Goal: Task Accomplishment & Management: Manage account settings

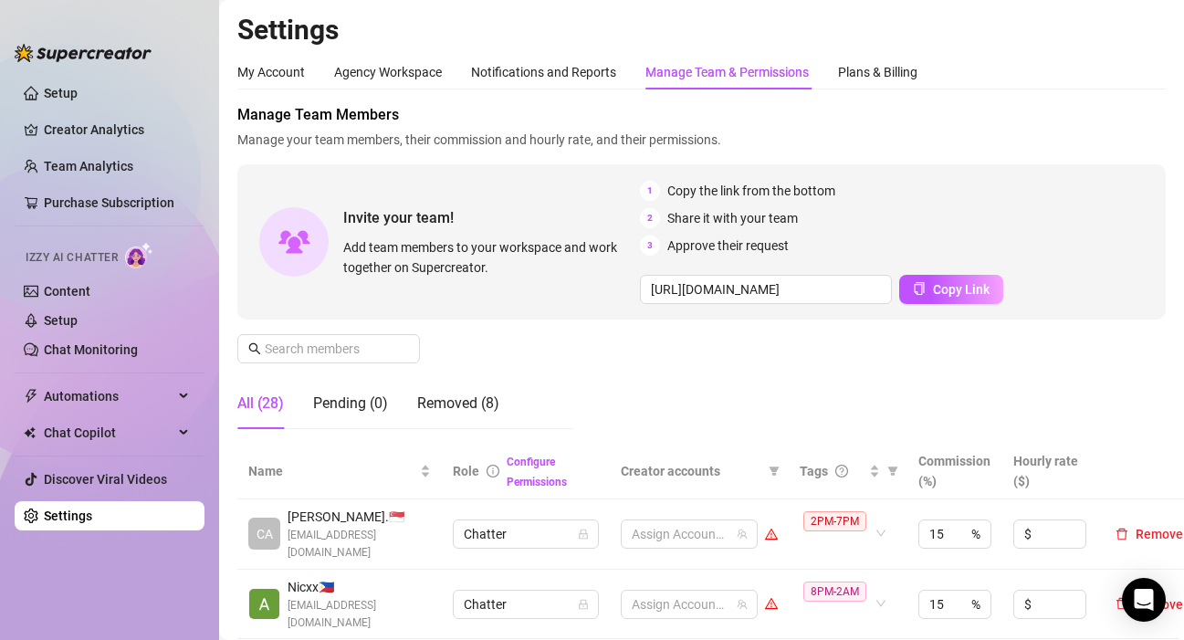
click at [805, 563] on td "2PM-7PM" at bounding box center [848, 535] width 119 height 70
drag, startPoint x: 848, startPoint y: 544, endPoint x: 851, endPoint y: 513, distance: 31.2
click at [848, 544] on div "2PM-7PM" at bounding box center [839, 533] width 70 height 47
click at [973, 385] on div "Manage Team Members Manage your team members, their commission and hourly rate,…" at bounding box center [701, 274] width 929 height 340
click at [889, 472] on icon "filter" at bounding box center [893, 471] width 11 height 11
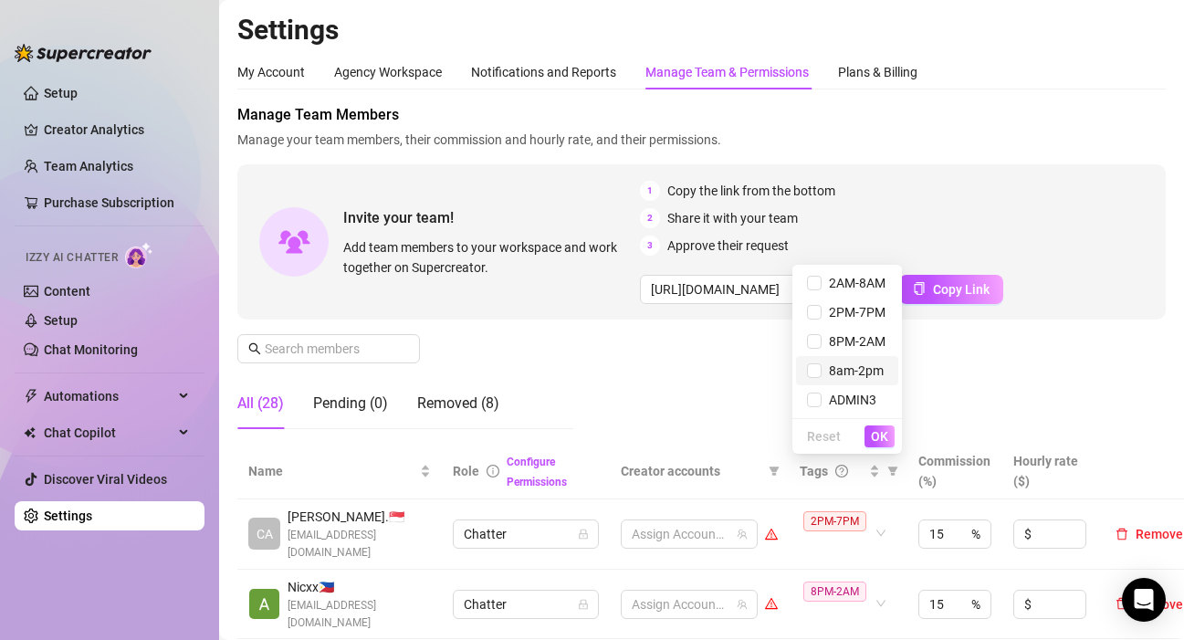
click at [853, 368] on span "8am-2pm" at bounding box center [853, 370] width 62 height 15
checkbox input "true"
click at [878, 440] on span "OK" at bounding box center [879, 436] width 17 height 15
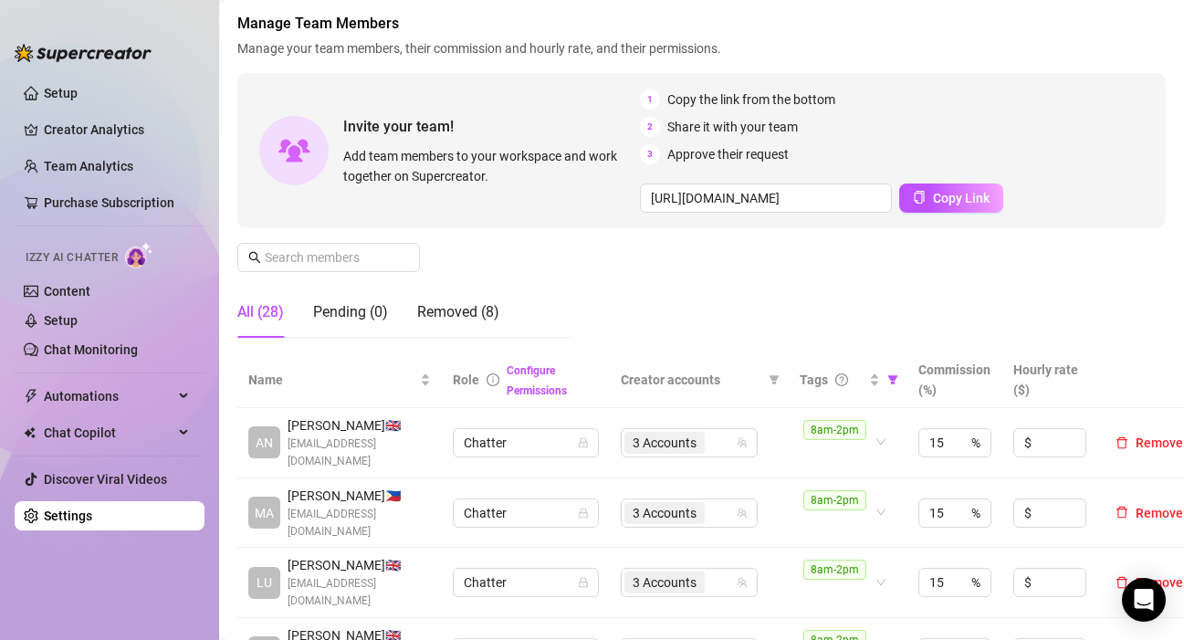
scroll to position [274, 0]
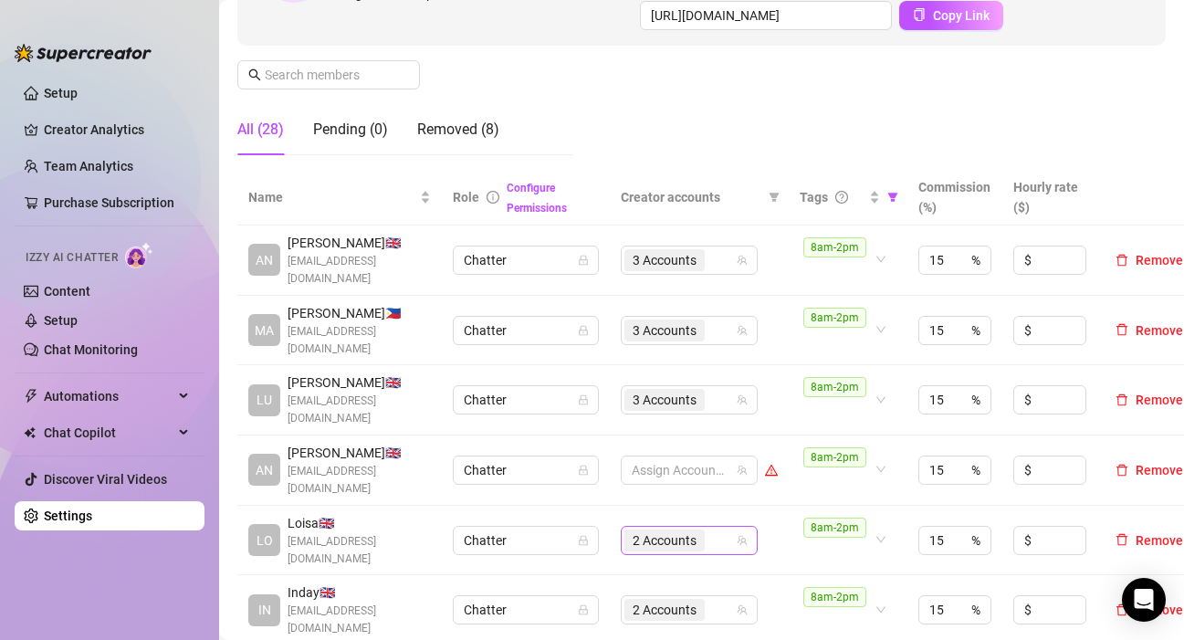
click at [706, 528] on div "2 Accounts" at bounding box center [667, 541] width 84 height 26
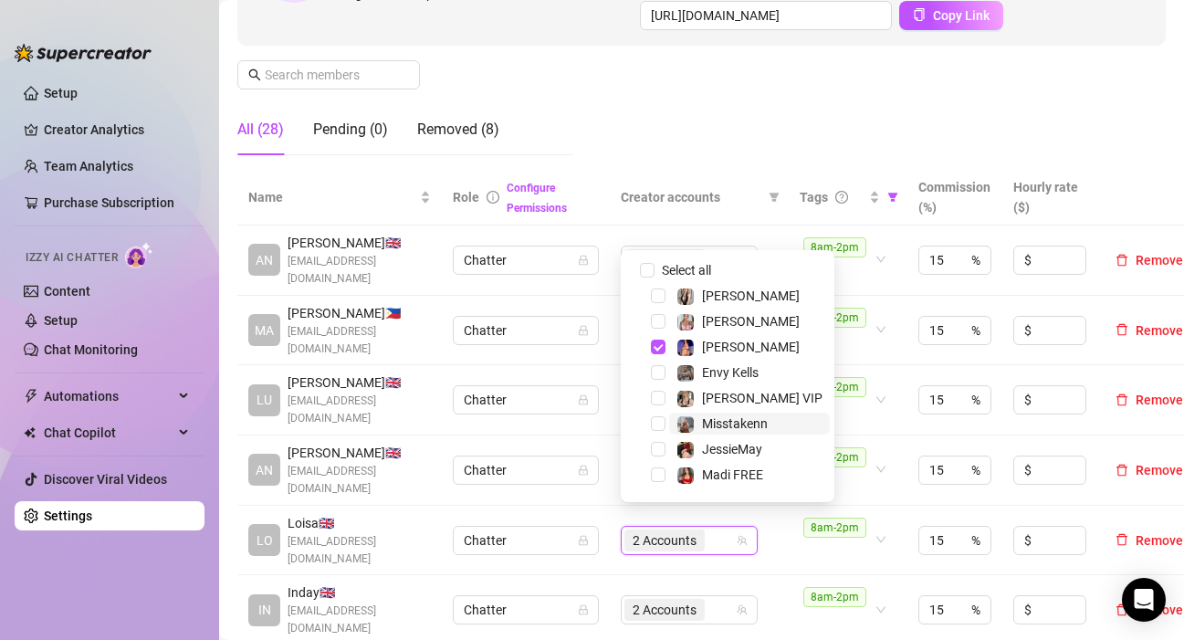
click at [710, 428] on span "Misstakenn" at bounding box center [735, 423] width 66 height 15
click at [905, 483] on td "8am-2pm" at bounding box center [848, 471] width 119 height 70
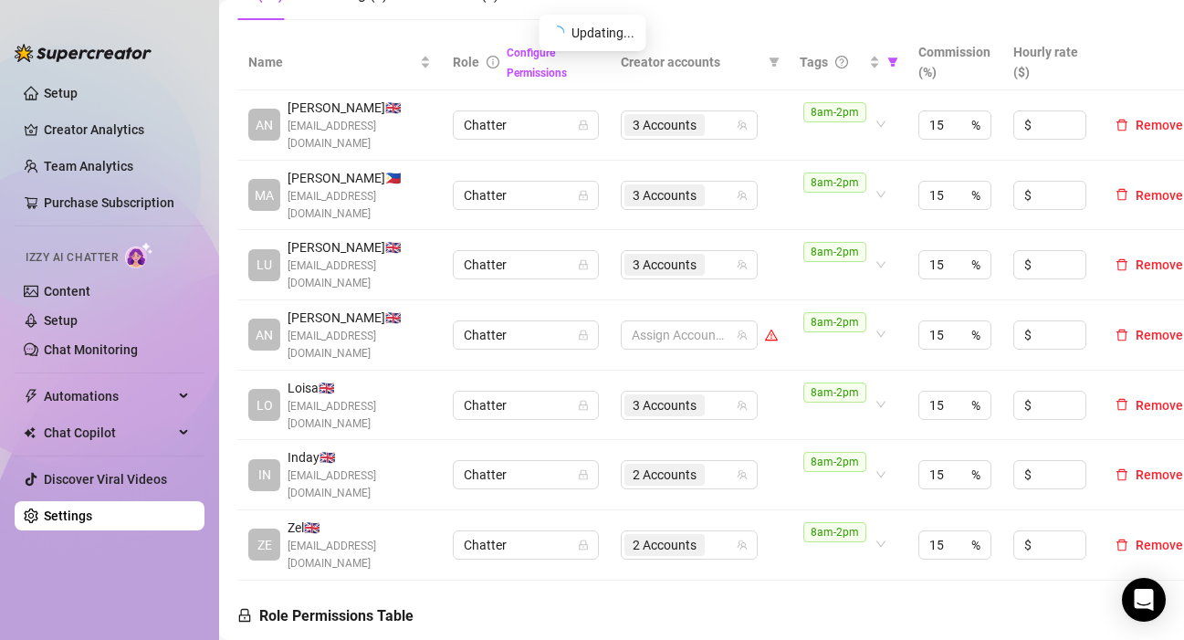
scroll to position [457, 0]
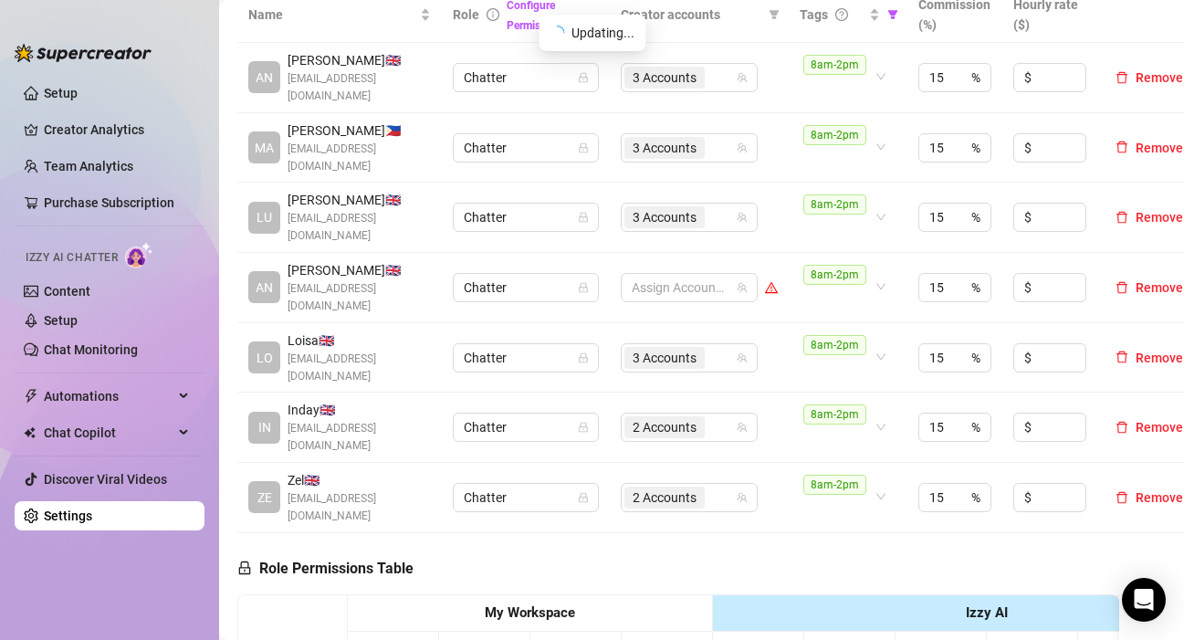
click at [726, 415] on div "2 Accounts" at bounding box center [680, 428] width 110 height 26
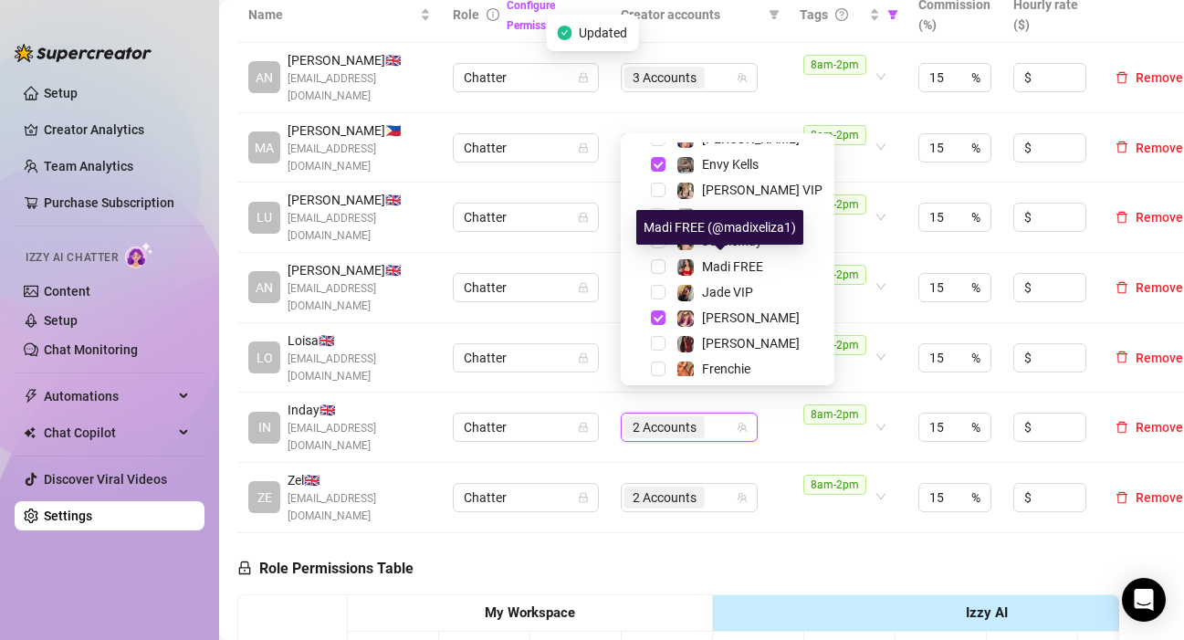
scroll to position [175, 0]
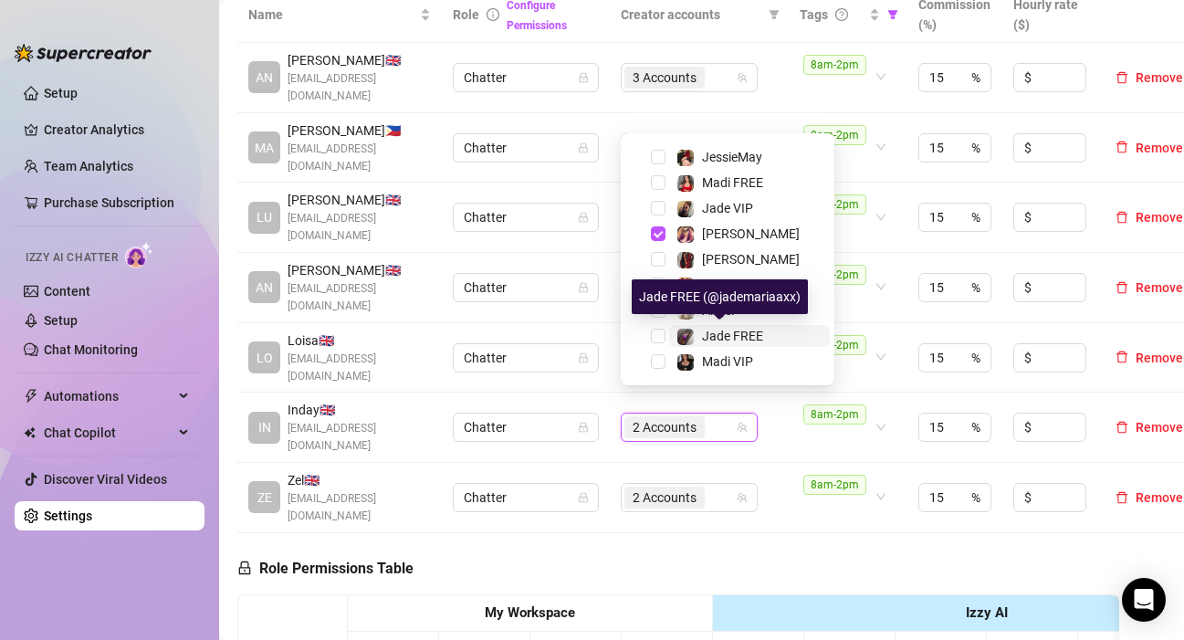
click at [731, 341] on span "Jade FREE" at bounding box center [732, 336] width 61 height 15
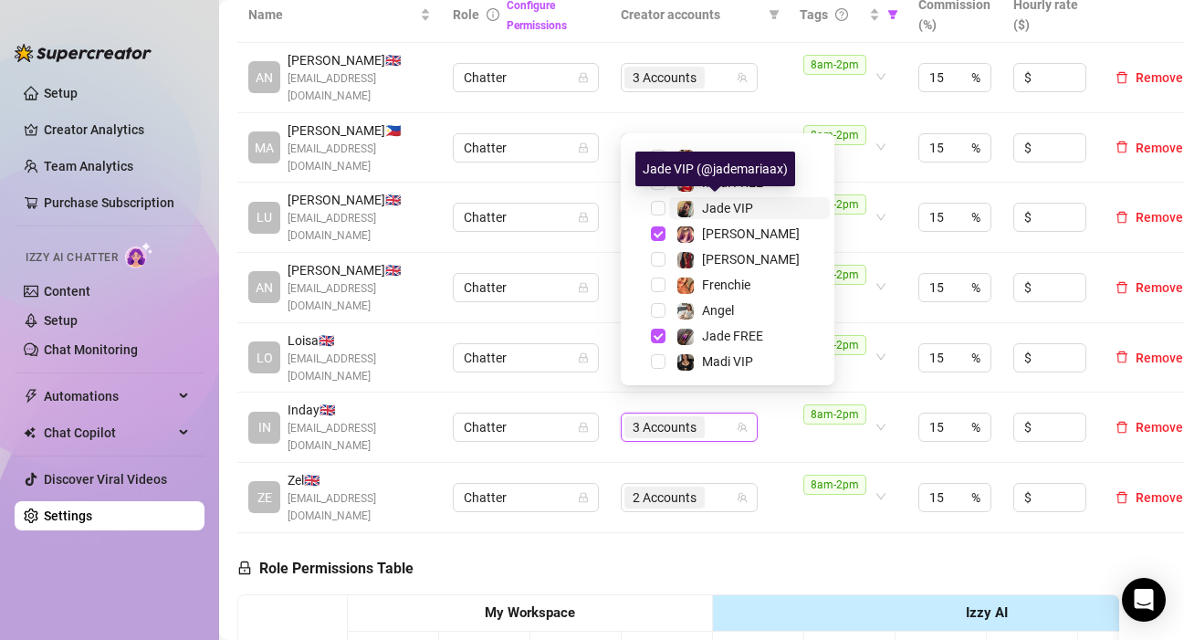
click at [731, 216] on div "Jade VIP" at bounding box center [727, 208] width 51 height 22
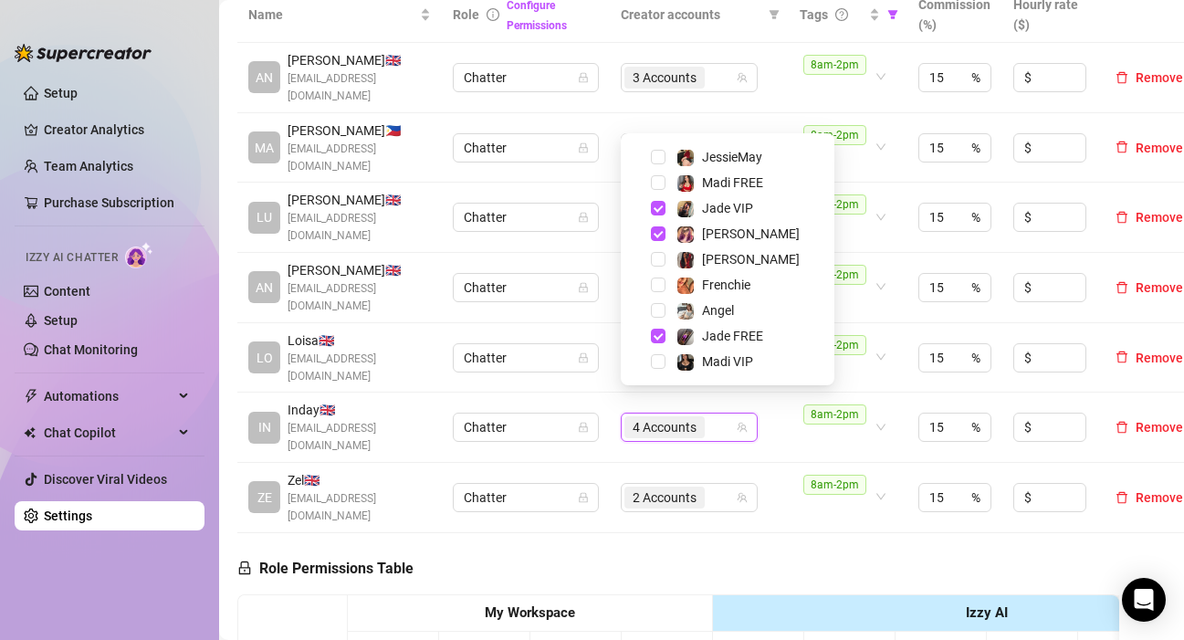
drag, startPoint x: 791, startPoint y: 516, endPoint x: 1136, endPoint y: 452, distance: 351.1
